Goal: Check status: Check status

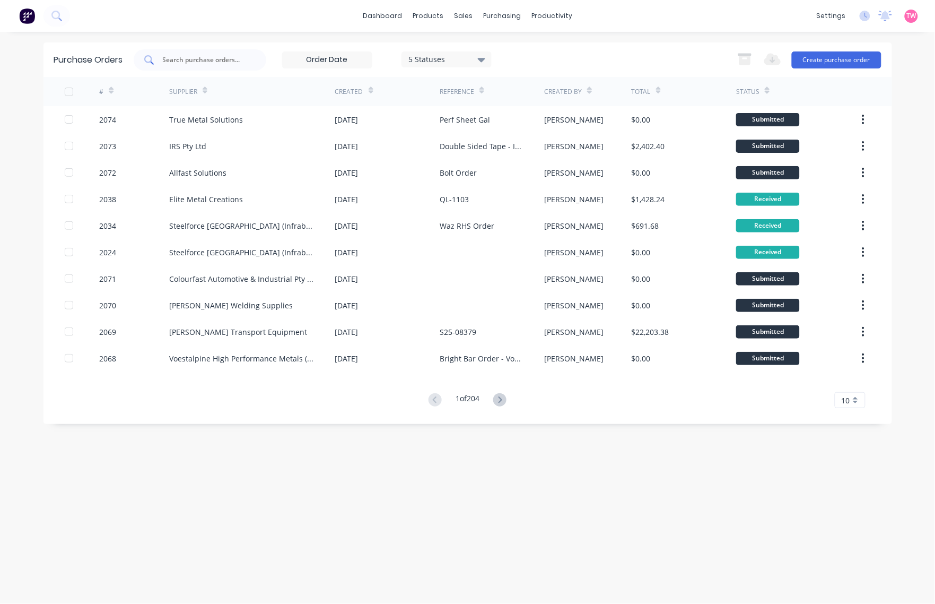
click at [233, 59] on input "text" at bounding box center [206, 60] width 88 height 11
type input "1934"
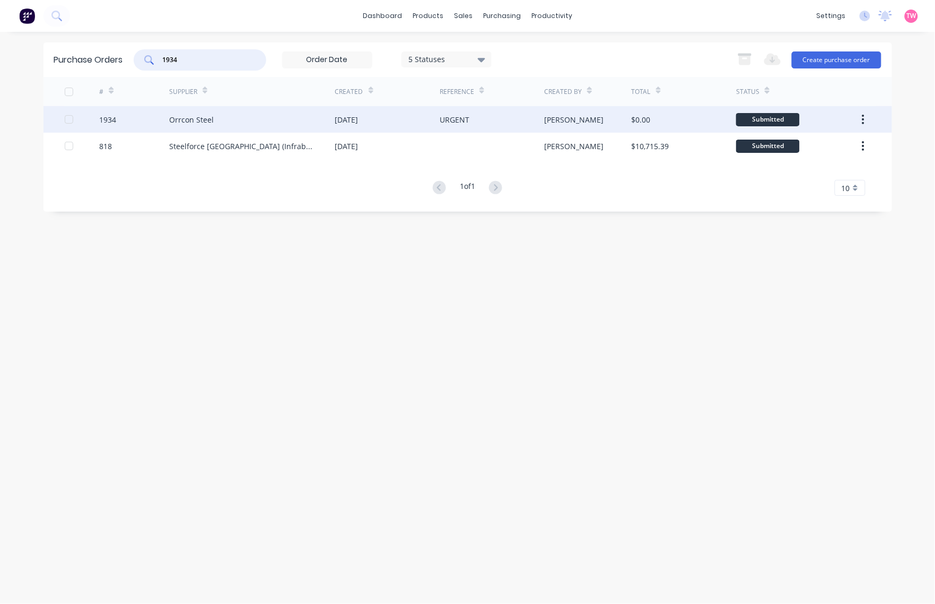
click at [130, 118] on div "1934" at bounding box center [134, 119] width 70 height 27
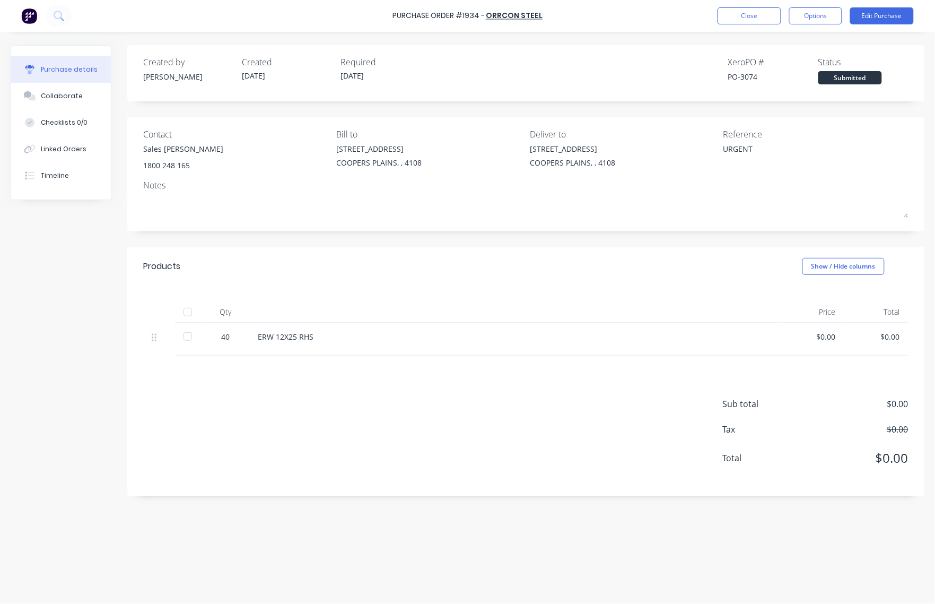
type textarea "x"
click at [754, 75] on div "PO-3074" at bounding box center [773, 76] width 90 height 11
copy div "3074"
